Goal: Find specific page/section: Find specific page/section

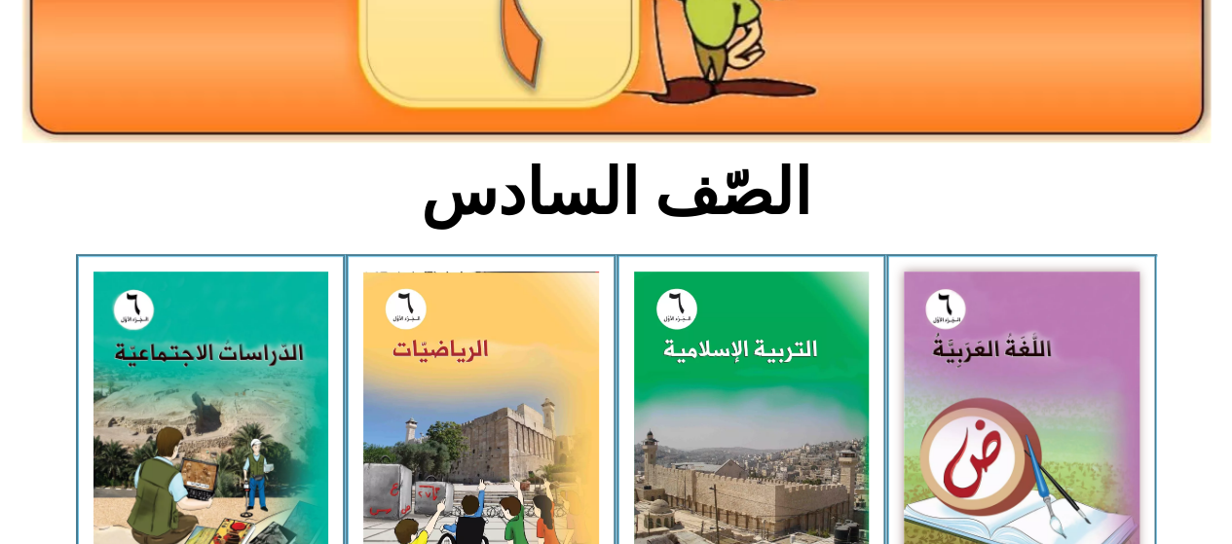
scroll to position [358, 0]
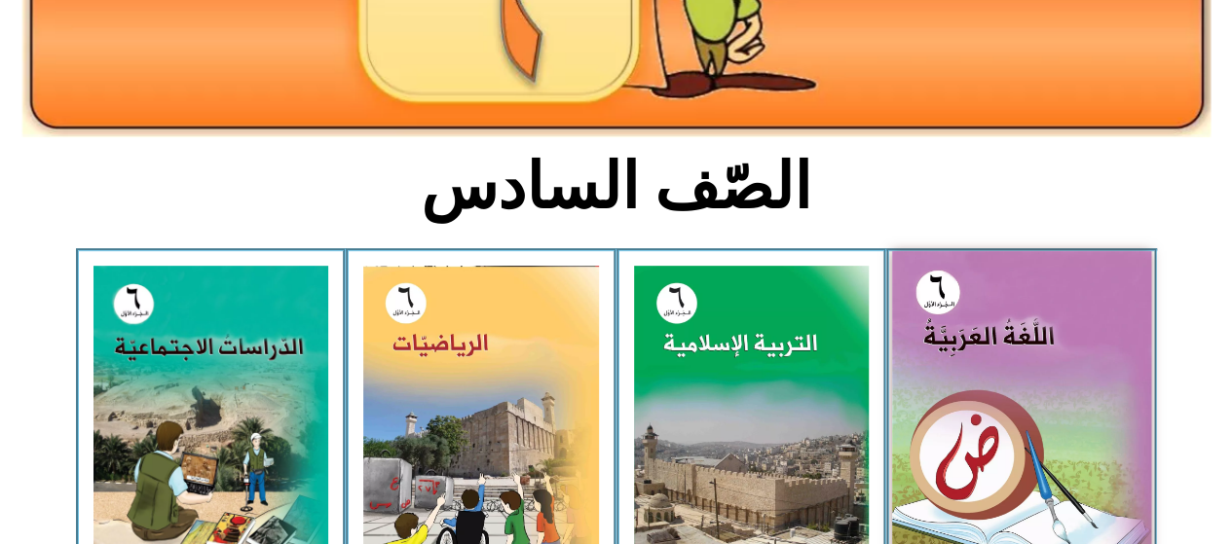
click at [1026, 326] on img at bounding box center [1021, 412] width 259 height 323
click at [976, 344] on img at bounding box center [1021, 412] width 259 height 323
click at [991, 340] on img at bounding box center [1021, 412] width 259 height 323
click at [1003, 346] on img at bounding box center [1021, 412] width 259 height 323
click at [1106, 346] on img at bounding box center [1021, 412] width 259 height 323
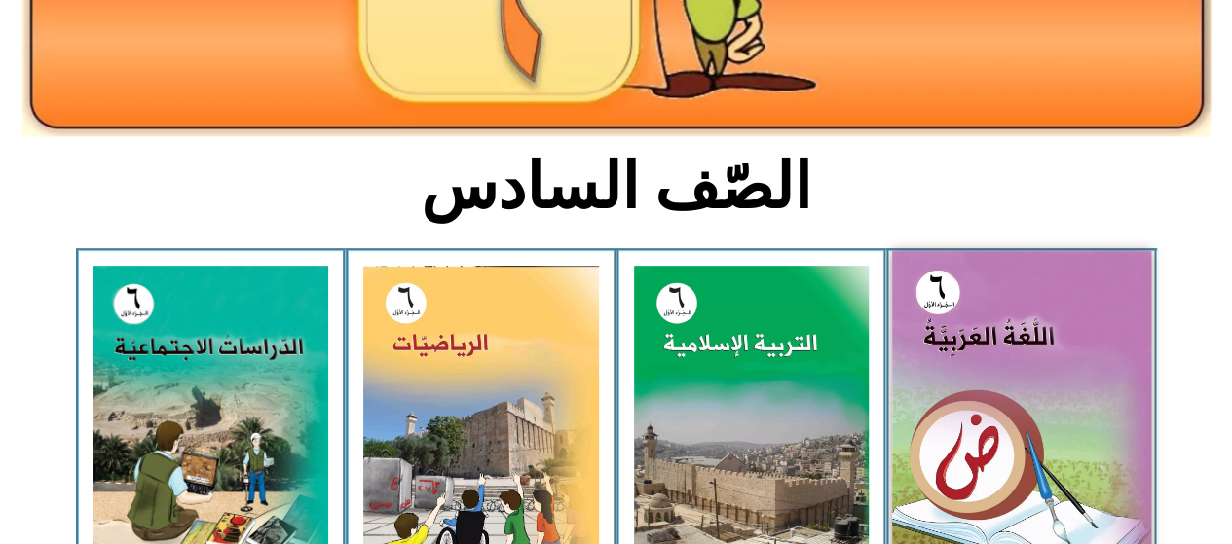
click at [1105, 346] on img at bounding box center [1021, 412] width 259 height 323
click at [1126, 324] on img at bounding box center [1021, 412] width 259 height 323
click at [1126, 331] on img at bounding box center [1021, 412] width 259 height 323
click at [1111, 331] on img at bounding box center [1021, 412] width 259 height 323
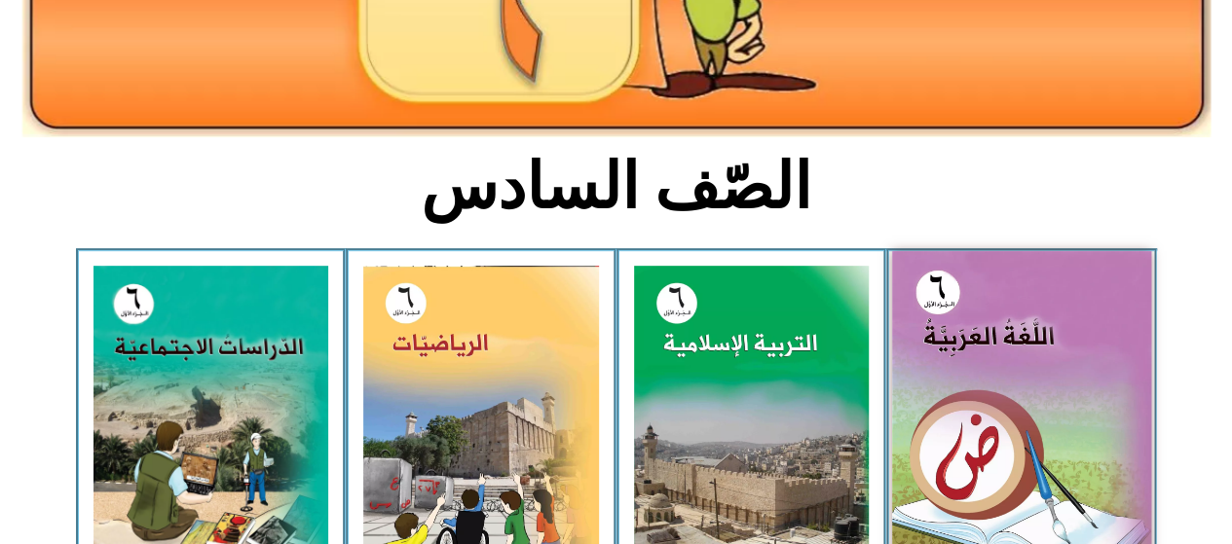
click at [1058, 348] on img at bounding box center [1021, 412] width 259 height 323
click at [1056, 317] on img at bounding box center [1021, 412] width 259 height 323
click at [1054, 319] on img at bounding box center [1021, 412] width 259 height 323
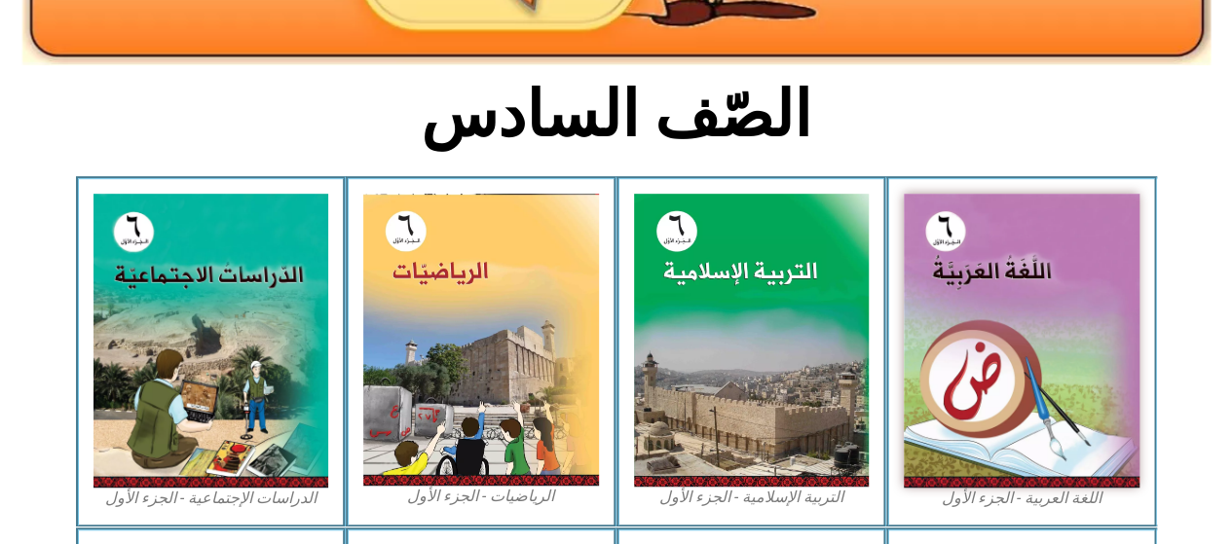
scroll to position [452, 0]
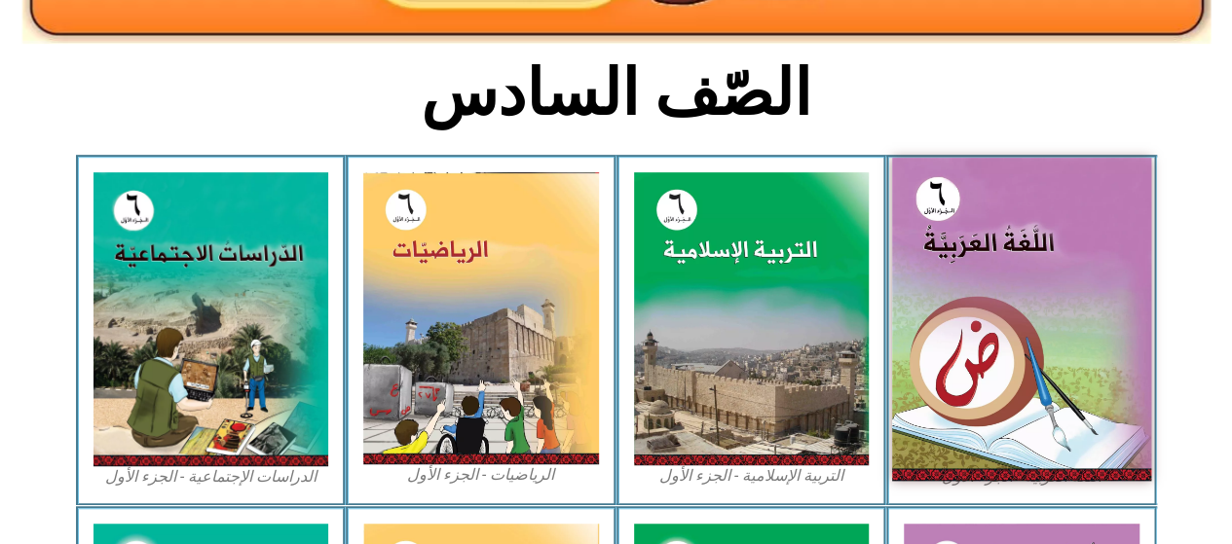
click at [1042, 432] on img at bounding box center [1021, 319] width 259 height 323
click at [1046, 457] on img at bounding box center [1021, 319] width 259 height 323
click at [1044, 380] on img at bounding box center [1021, 319] width 259 height 323
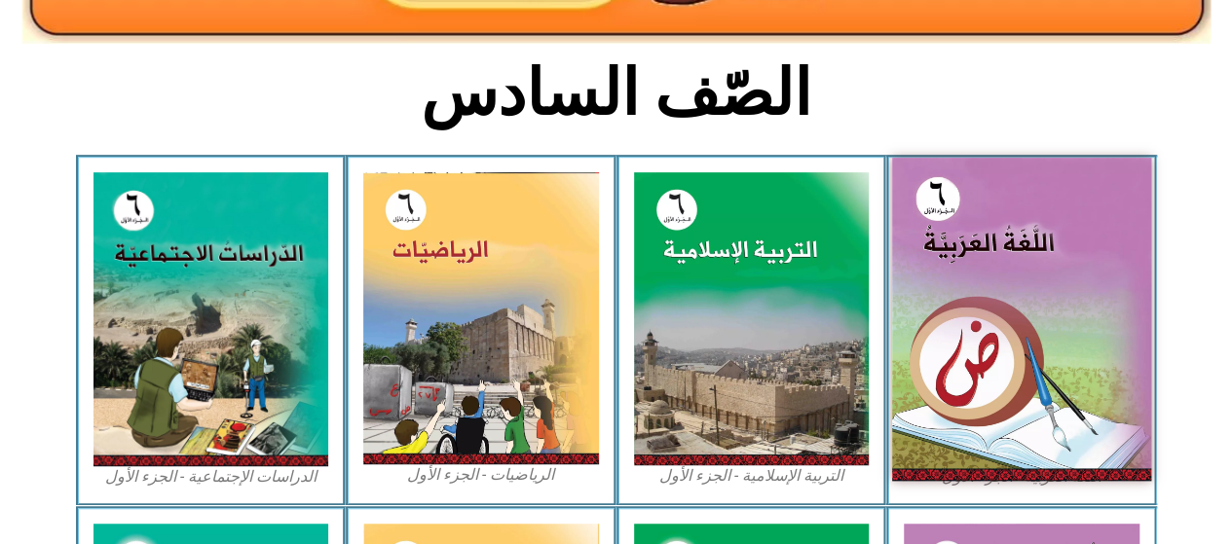
click at [1044, 380] on img at bounding box center [1021, 319] width 259 height 323
drag, startPoint x: 1044, startPoint y: 380, endPoint x: 1036, endPoint y: 357, distance: 23.7
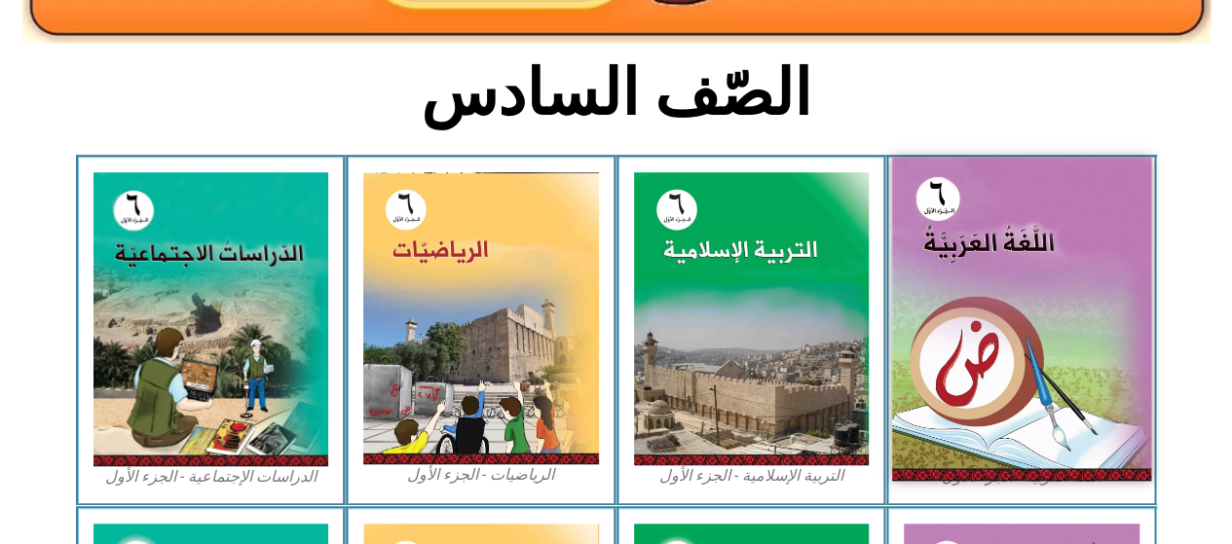
click at [1036, 357] on img at bounding box center [1021, 319] width 259 height 323
click at [1035, 357] on img at bounding box center [1021, 319] width 259 height 323
click at [1035, 359] on img at bounding box center [1021, 319] width 259 height 323
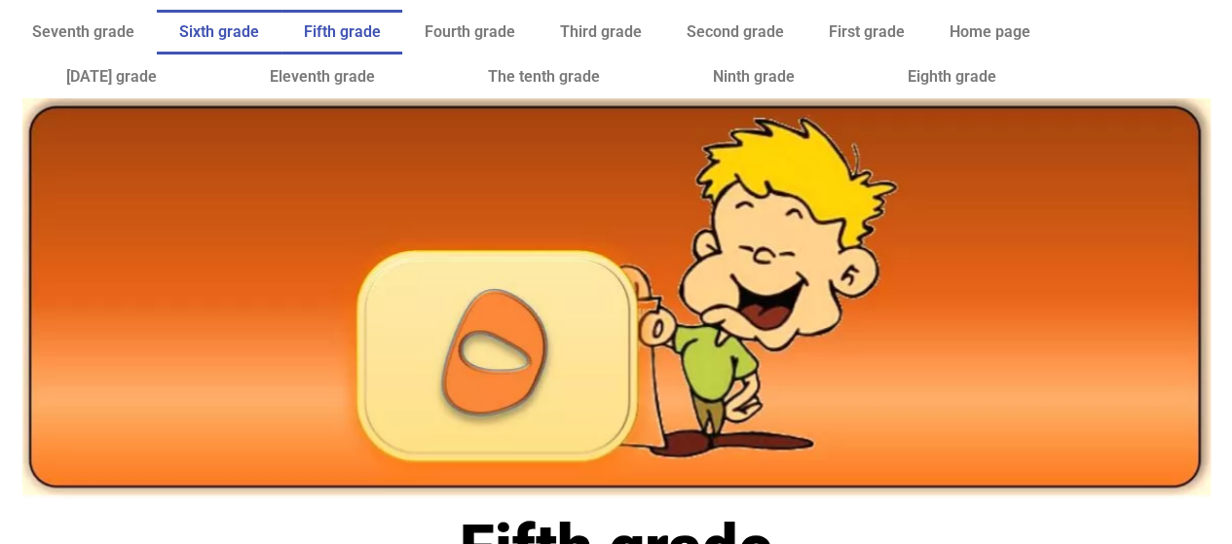
click at [253, 28] on font "Sixth grade" at bounding box center [219, 31] width 80 height 19
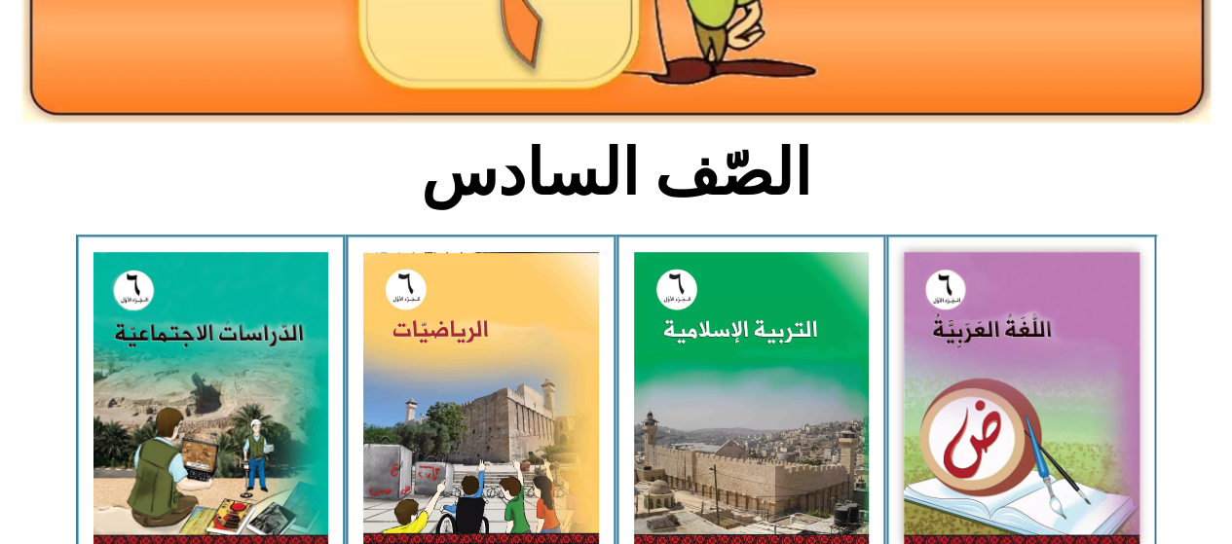
scroll to position [374, 0]
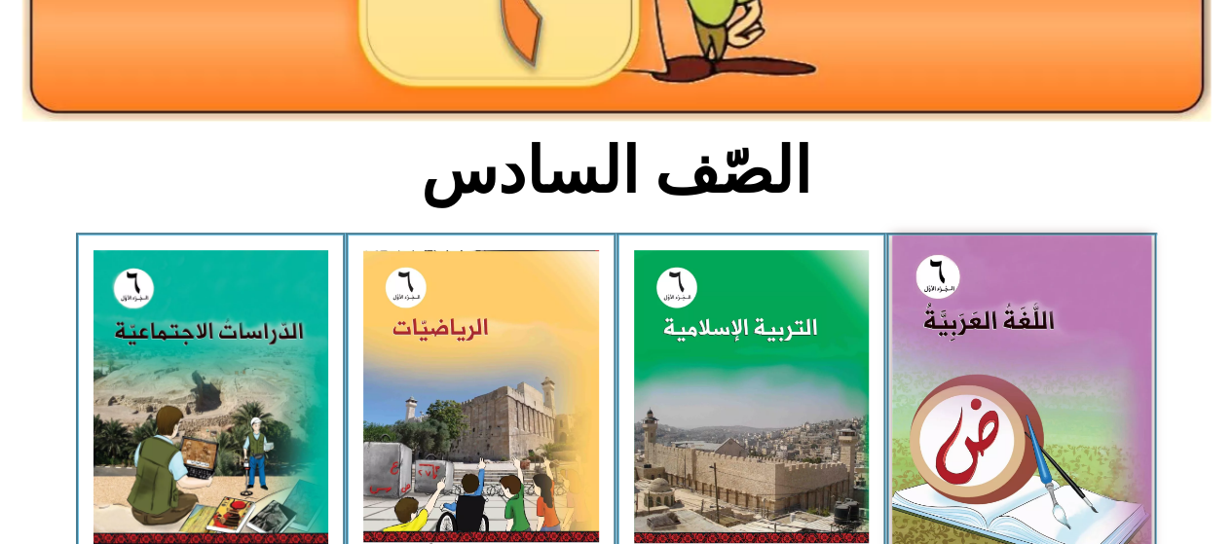
click at [1037, 301] on img at bounding box center [1021, 397] width 259 height 323
click at [1044, 316] on img at bounding box center [1021, 397] width 259 height 323
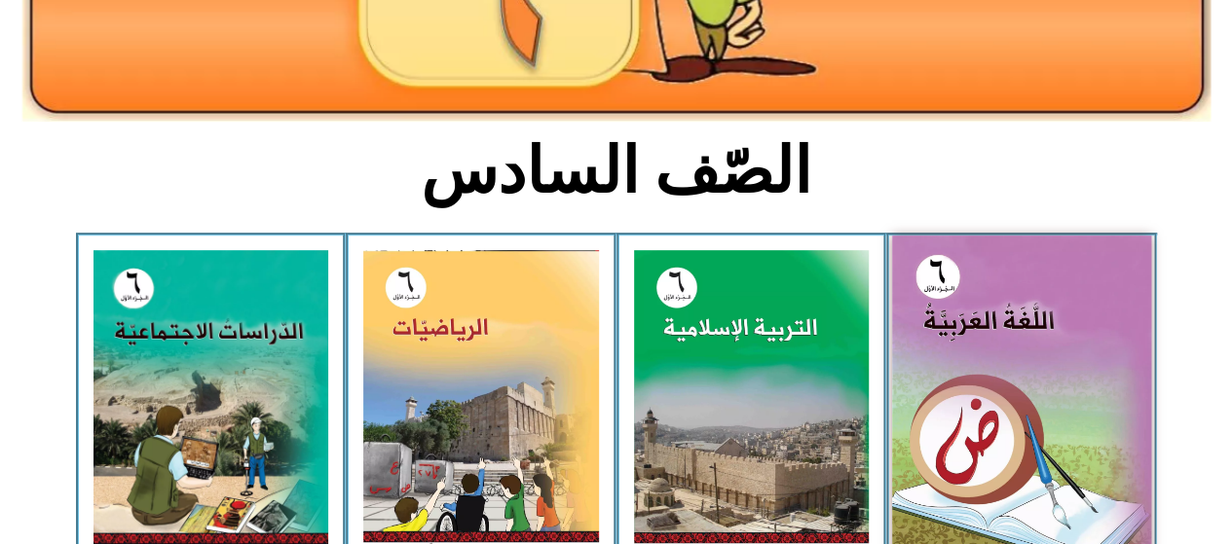
click at [1044, 316] on img at bounding box center [1021, 397] width 259 height 323
click at [979, 346] on img at bounding box center [1021, 397] width 259 height 323
click at [999, 354] on img at bounding box center [1021, 397] width 259 height 323
drag, startPoint x: 1058, startPoint y: 384, endPoint x: 1137, endPoint y: 480, distance: 124.6
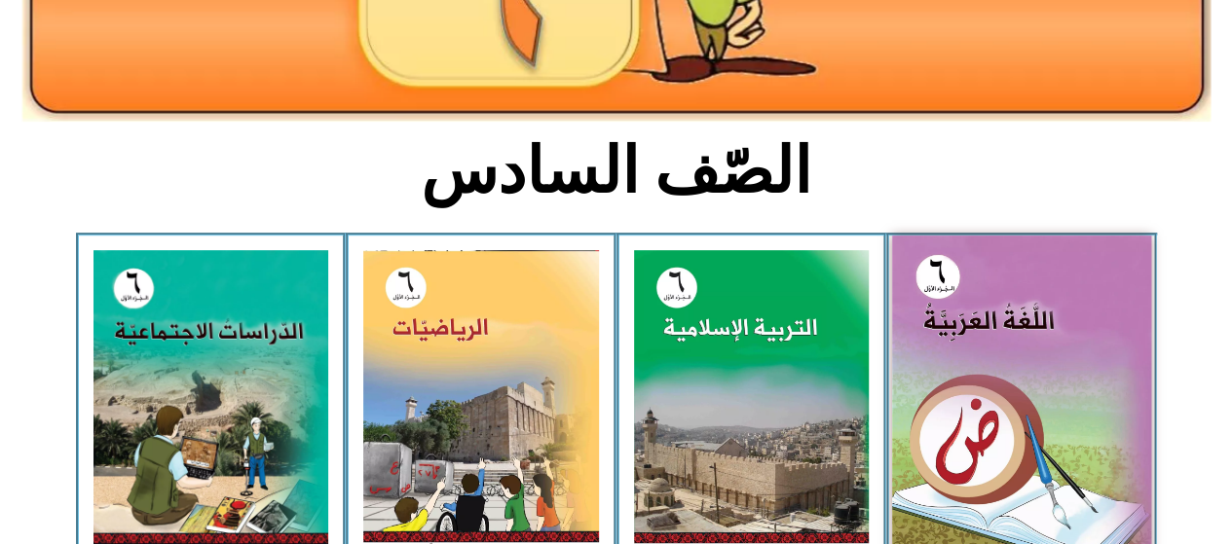
click at [1137, 480] on img at bounding box center [1021, 397] width 259 height 323
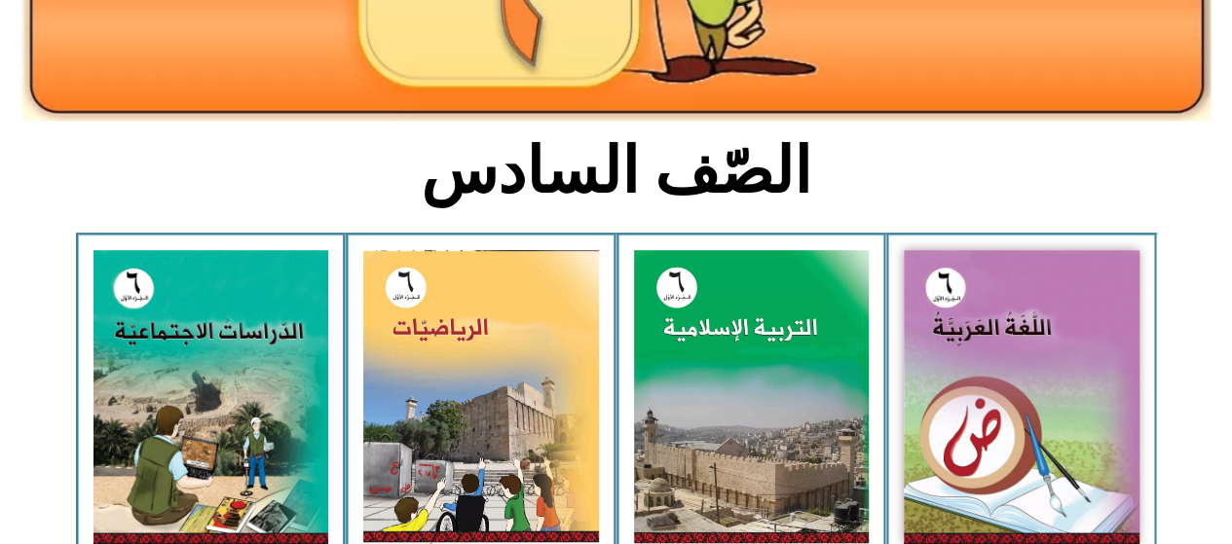
drag, startPoint x: 1137, startPoint y: 480, endPoint x: 0, endPoint y: 431, distance: 1137.8
click at [0, 431] on section "اللغة العربية - الجزء الأول​ التربية الإسلامية - الجزء الأول الرياضيات - الجزء …" at bounding box center [616, 408] width 1232 height 351
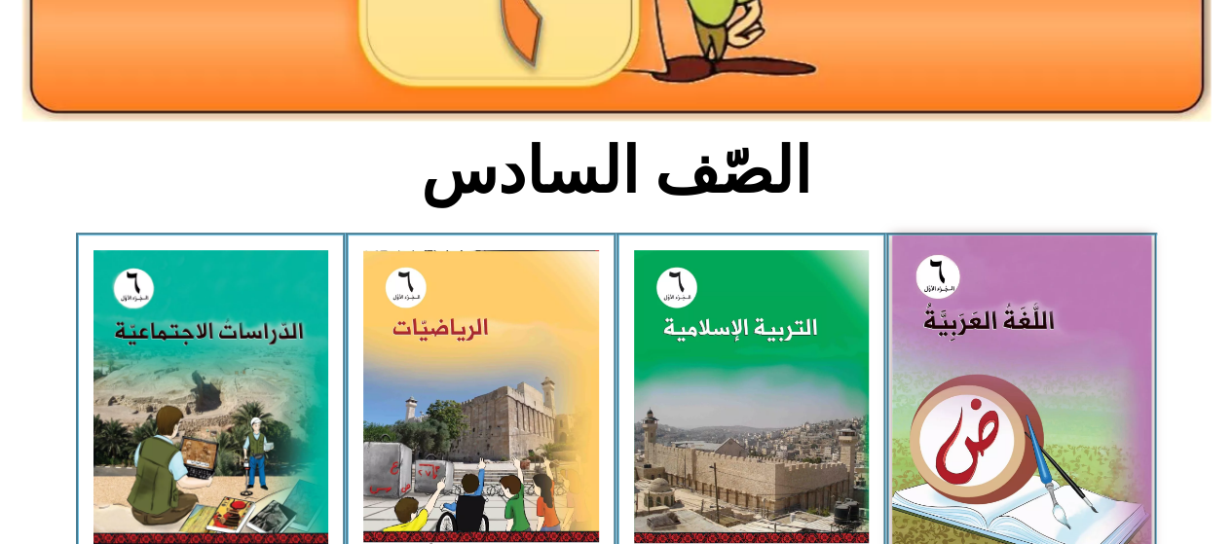
click at [947, 363] on img at bounding box center [1021, 397] width 259 height 323
click at [947, 368] on img at bounding box center [1021, 397] width 259 height 323
click at [947, 369] on img at bounding box center [1021, 397] width 259 height 323
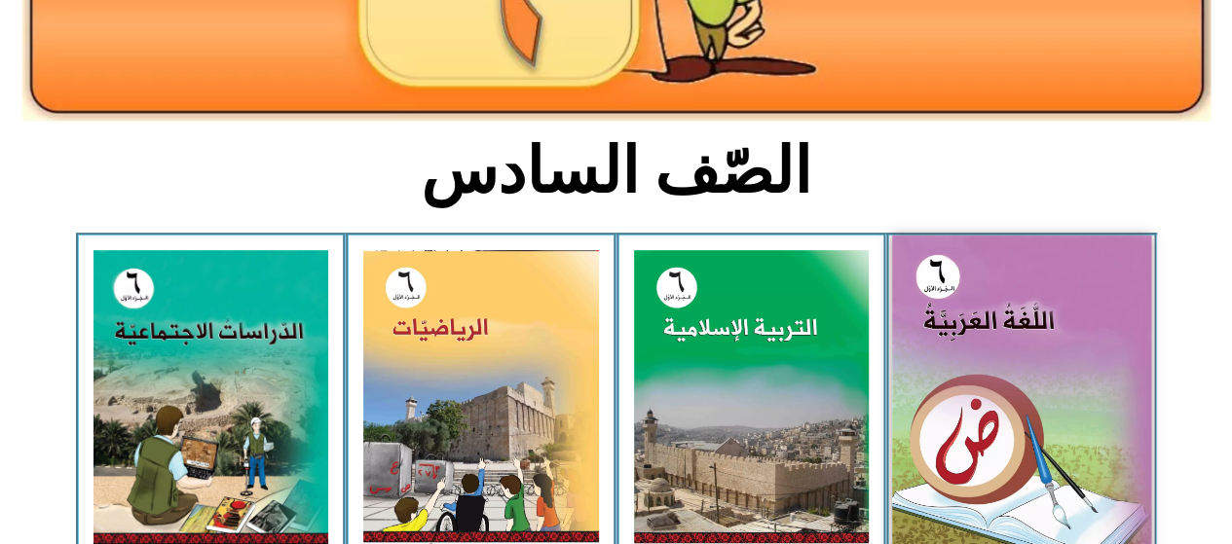
click at [947, 369] on img at bounding box center [1021, 397] width 259 height 323
